Goal: Task Accomplishment & Management: Manage account settings

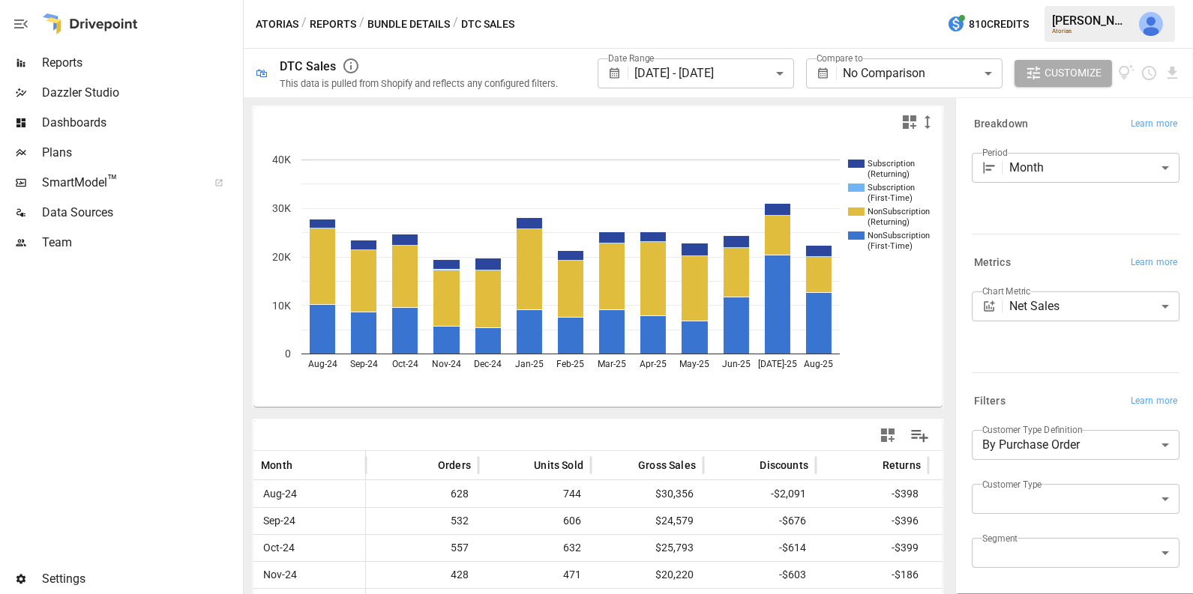
click at [65, 244] on span "Team" at bounding box center [141, 243] width 198 height 18
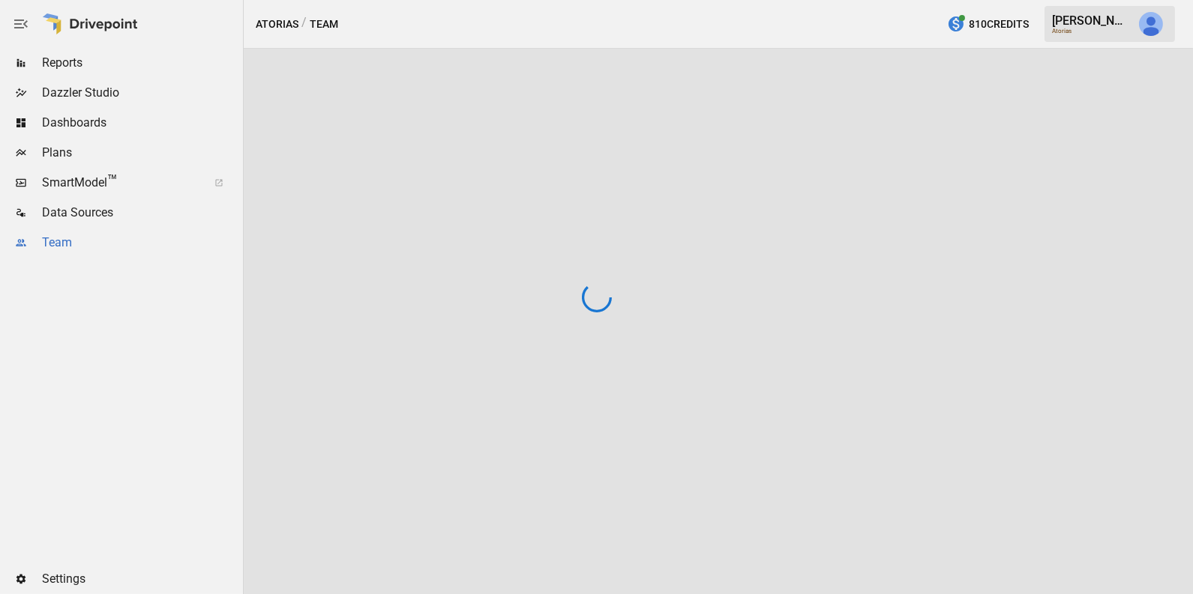
click at [65, 244] on div at bounding box center [596, 297] width 1193 height 594
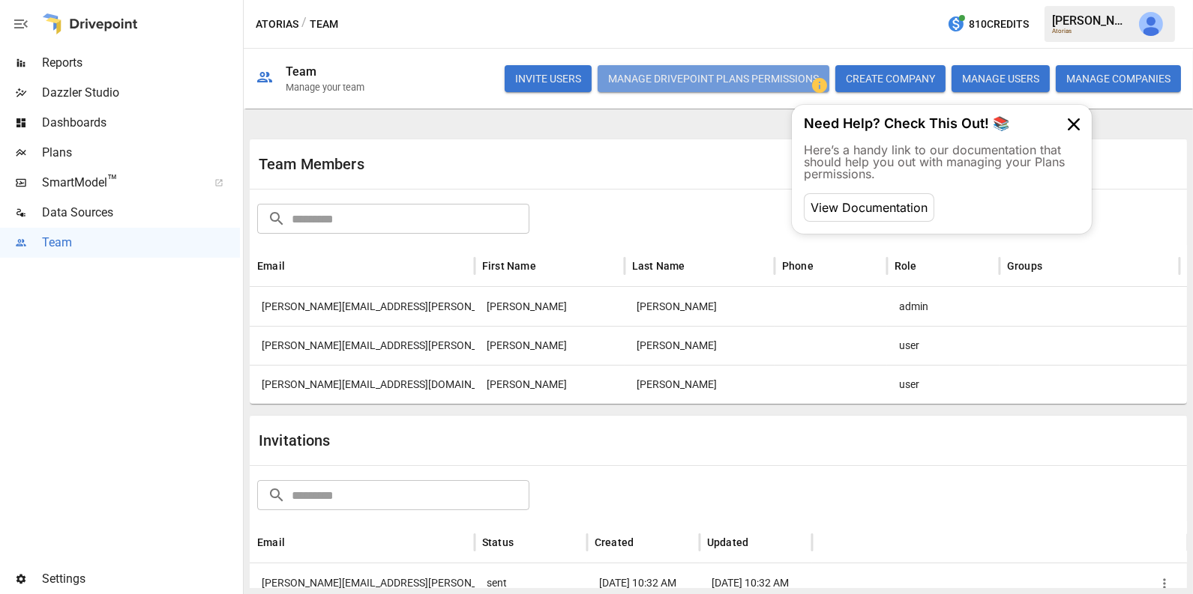
click at [756, 82] on button "Manage Drivepoint Plans Permissions" at bounding box center [713, 78] width 232 height 27
click at [143, 178] on span "SmartModel ™" at bounding box center [120, 183] width 156 height 18
click at [1135, 14] on button "button" at bounding box center [1151, 24] width 42 height 42
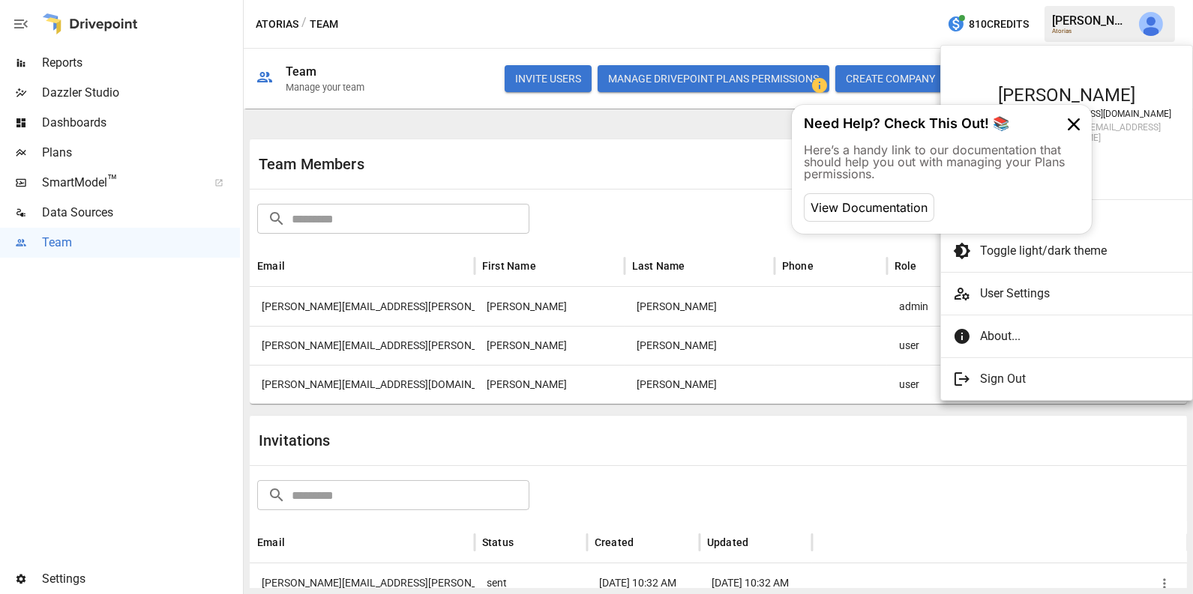
click at [1135, 14] on div at bounding box center [596, 297] width 1193 height 594
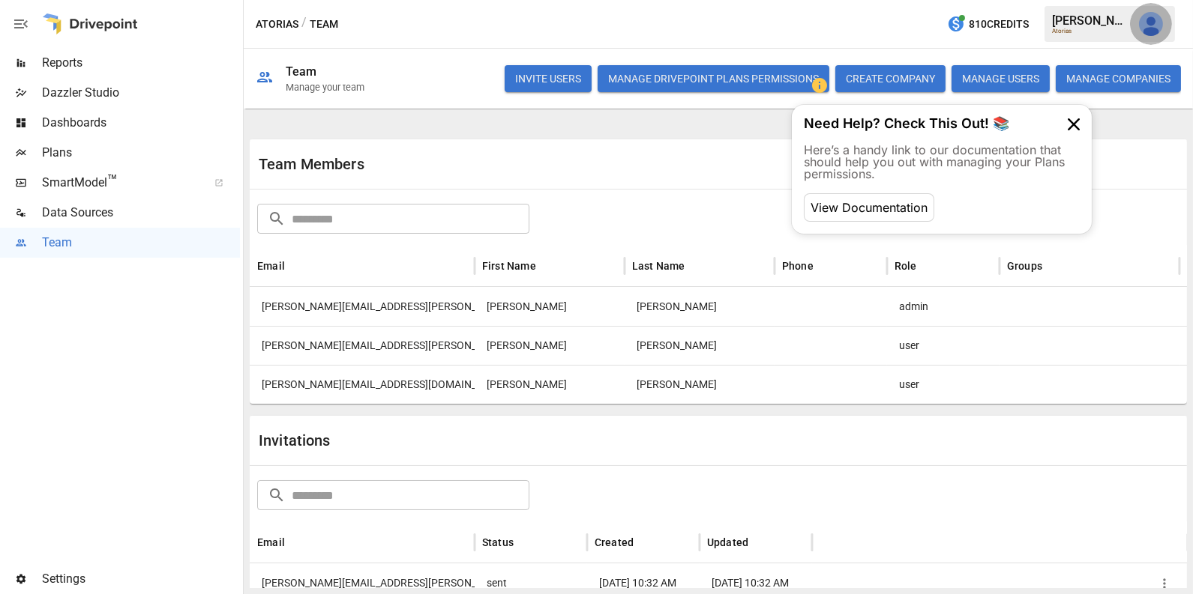
click at [1135, 16] on button "button" at bounding box center [1151, 24] width 42 height 42
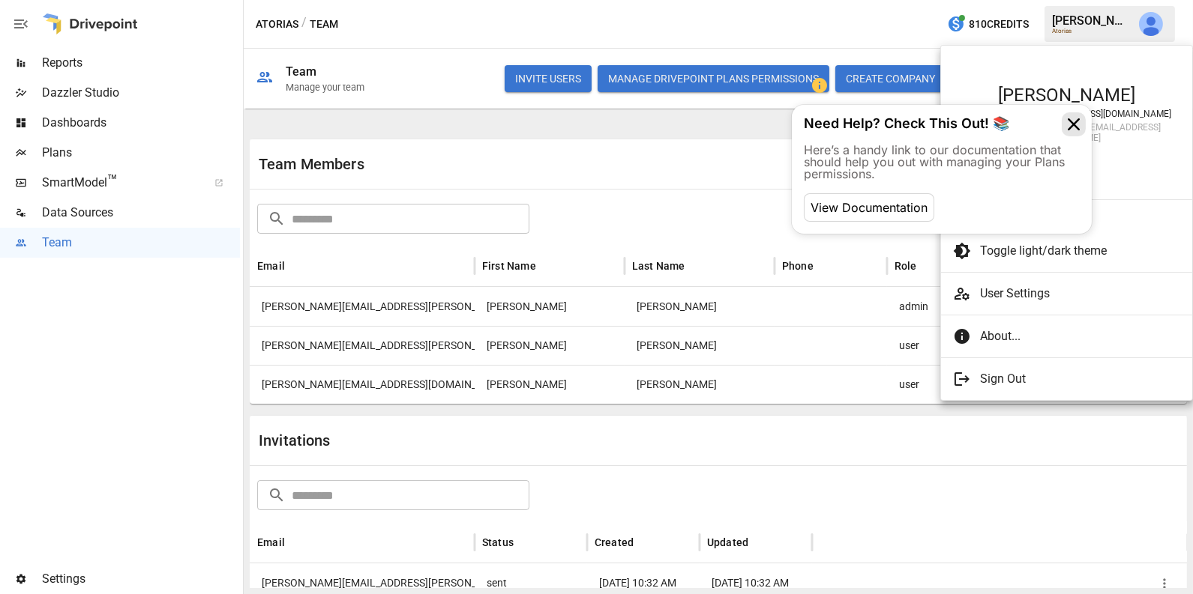
click at [1079, 118] on icon at bounding box center [1073, 124] width 24 height 24
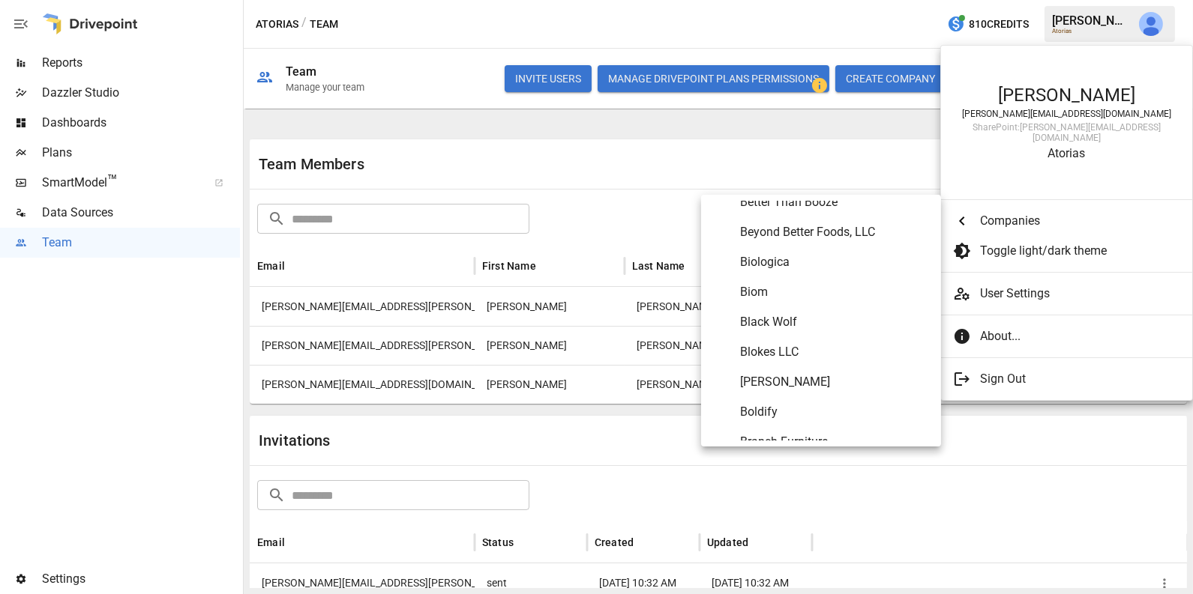
scroll to position [729, 0]
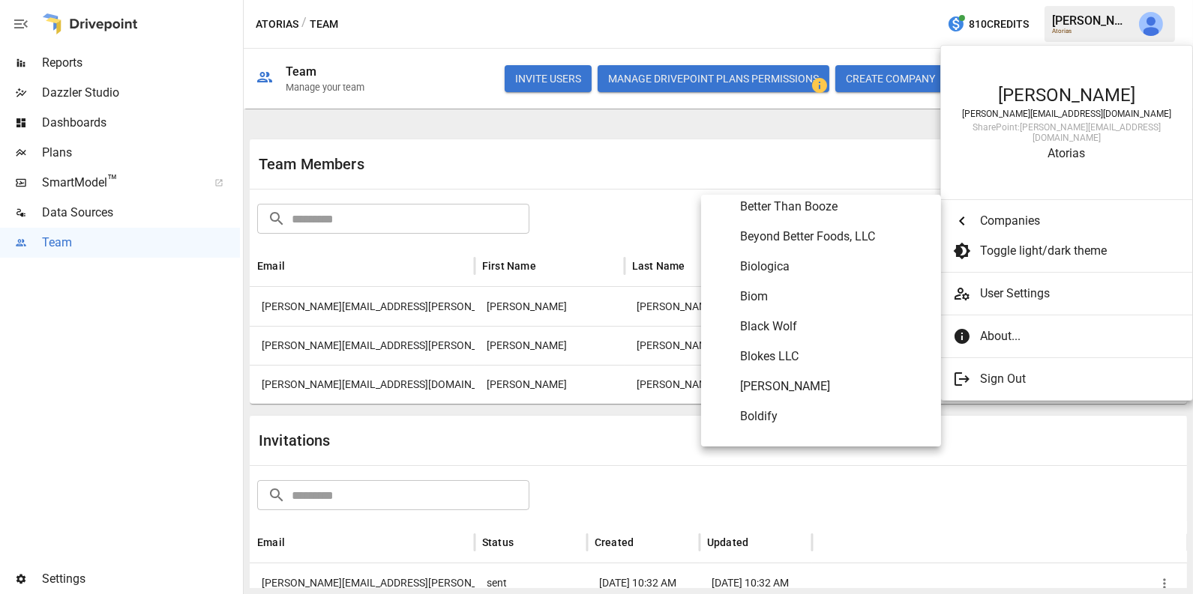
click at [798, 268] on span "Biologica" at bounding box center [834, 267] width 189 height 18
